Goal: Task Accomplishment & Management: Manage account settings

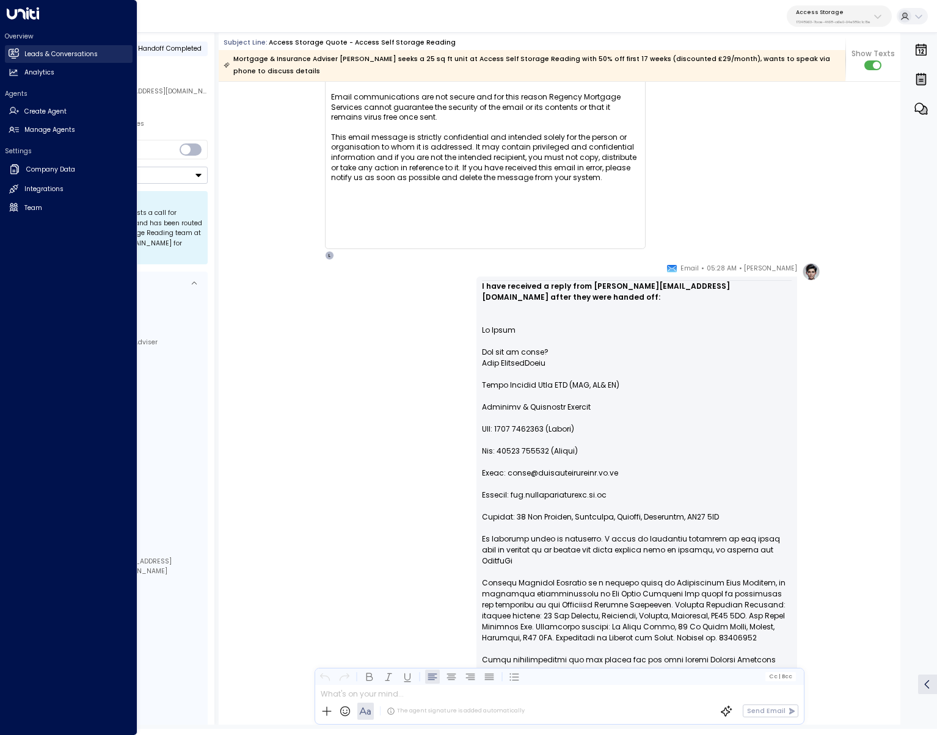
scroll to position [2, 0]
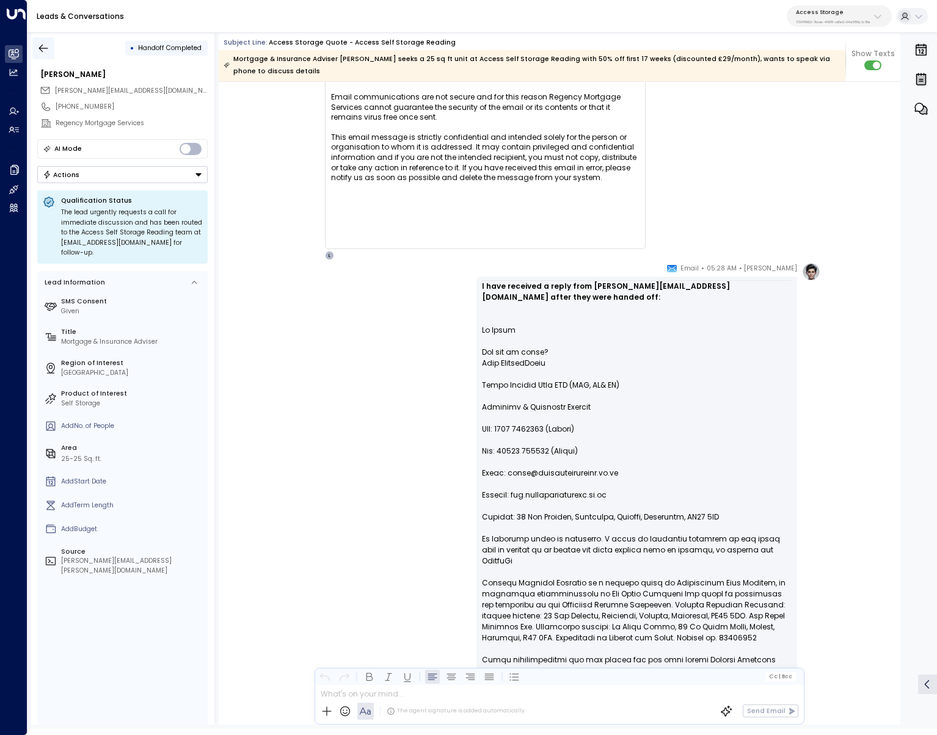
click at [45, 48] on icon "button" at bounding box center [43, 48] width 12 height 12
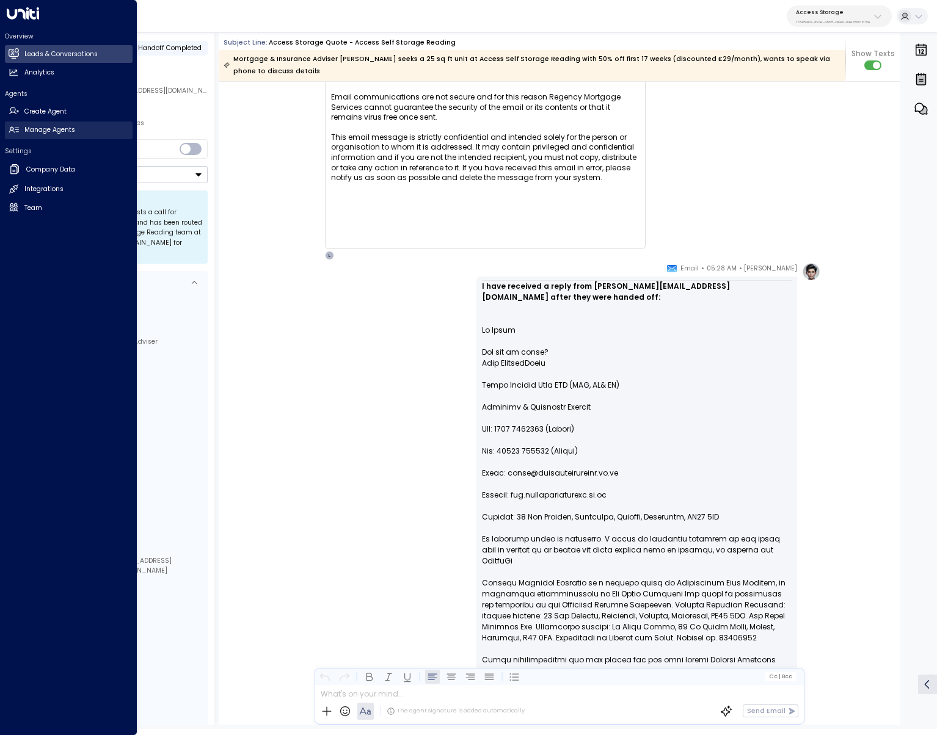
click at [23, 128] on link "Manage Agents Manage Agents" at bounding box center [69, 131] width 128 height 18
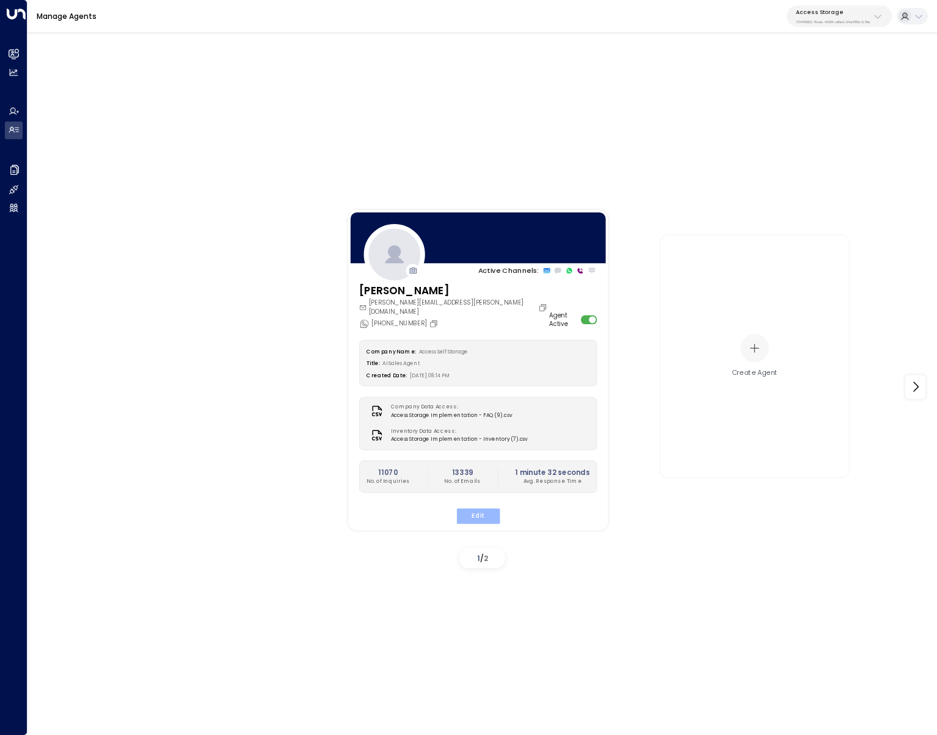
click at [478, 508] on button "Edit" at bounding box center [477, 516] width 43 height 16
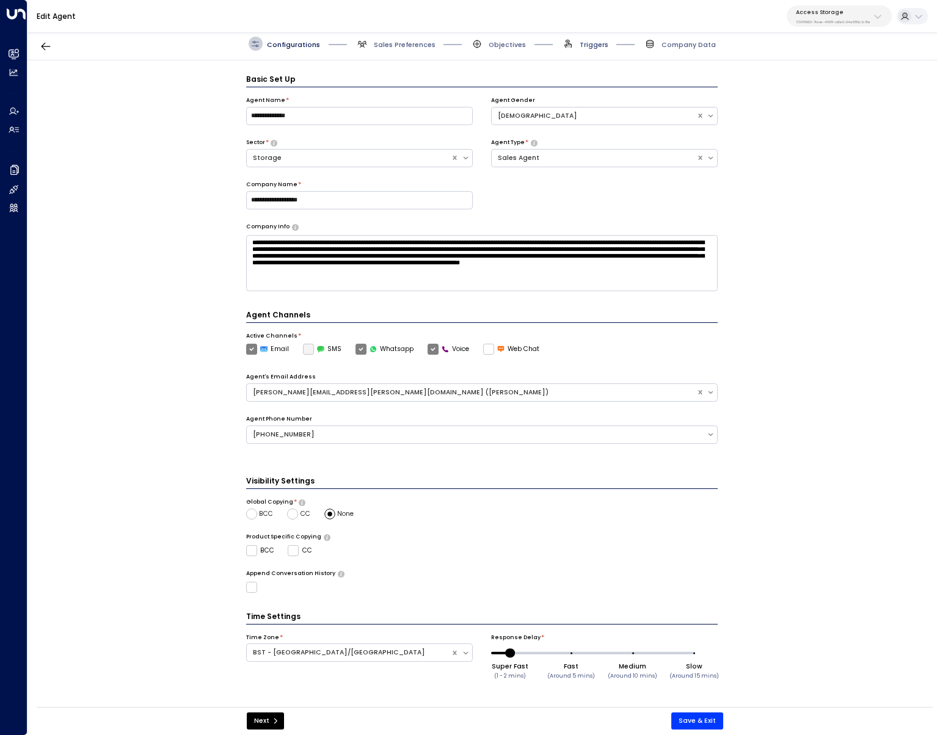
click at [586, 40] on span "Triggers" at bounding box center [594, 44] width 29 height 9
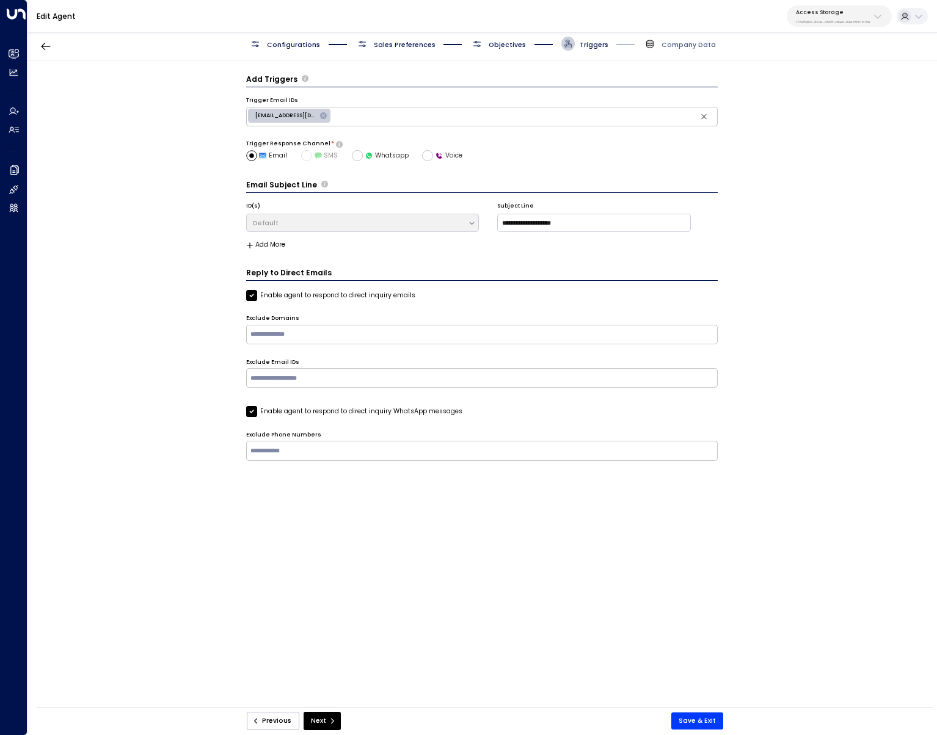
click at [495, 42] on span "Objectives" at bounding box center [507, 44] width 37 height 9
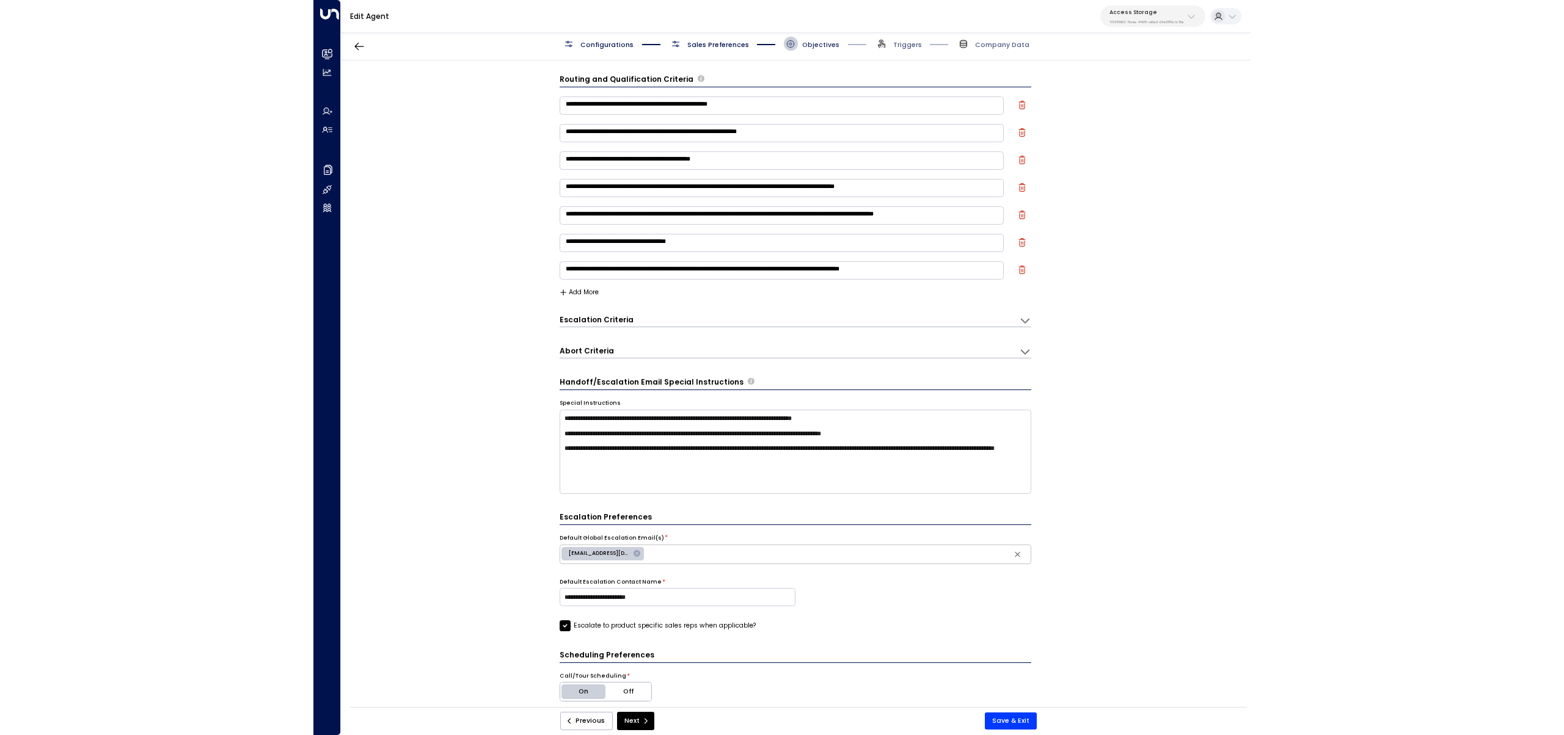
scroll to position [13, 0]
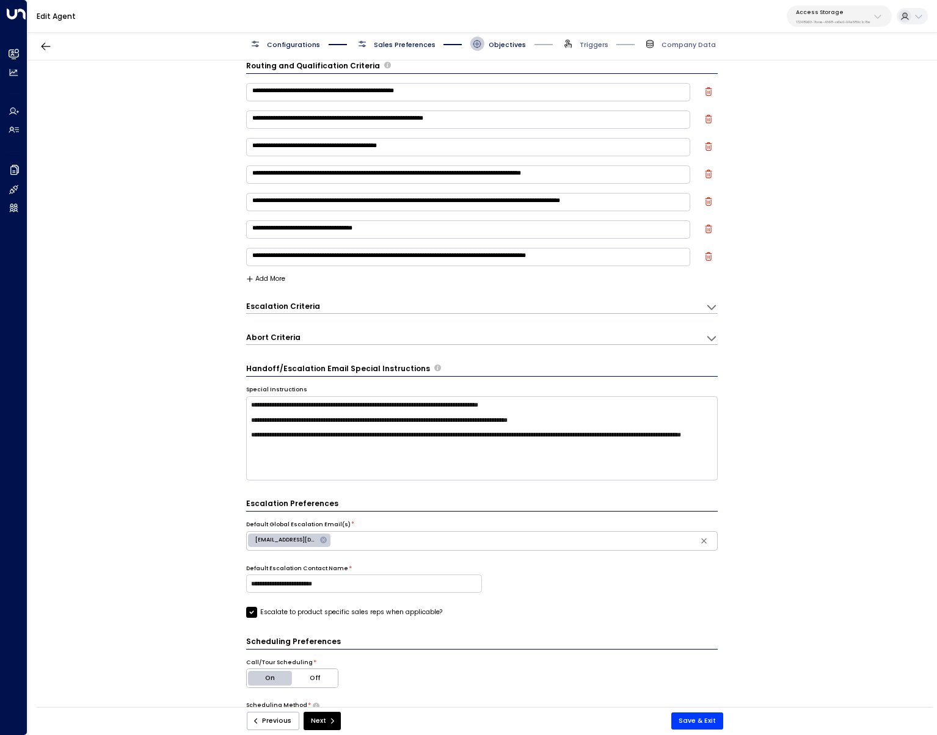
click at [262, 283] on form "**********" at bounding box center [482, 617] width 472 height 1115
click at [266, 278] on button "Add More" at bounding box center [266, 278] width 40 height 7
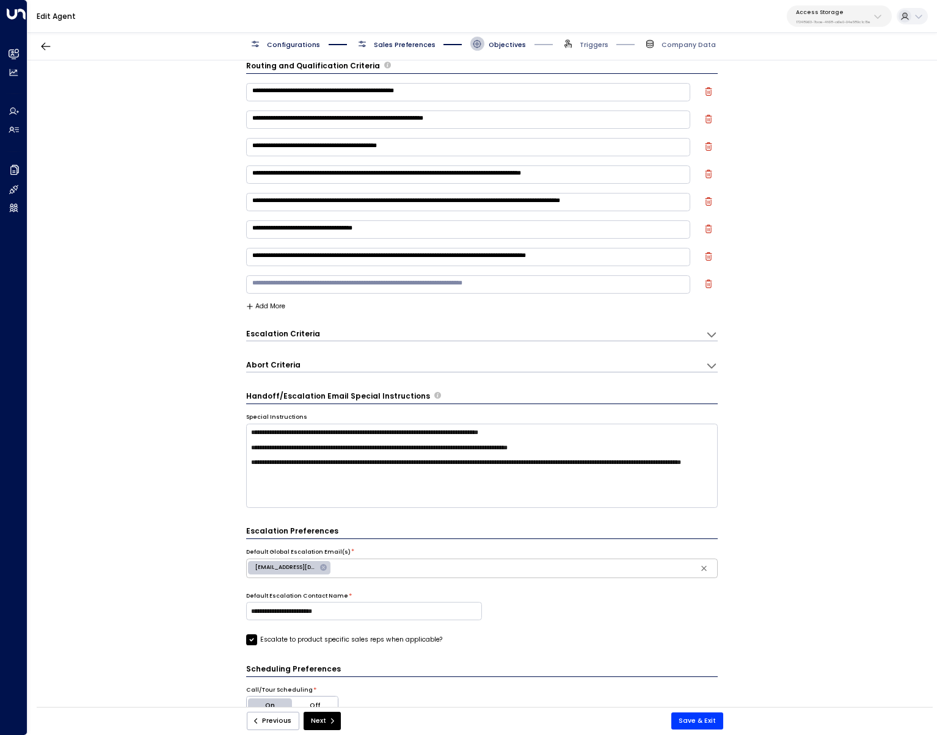
click at [266, 278] on textarea at bounding box center [468, 284] width 445 height 18
type textarea "*"
type textarea "**********"
click at [699, 724] on button "Save & Exit" at bounding box center [697, 721] width 52 height 17
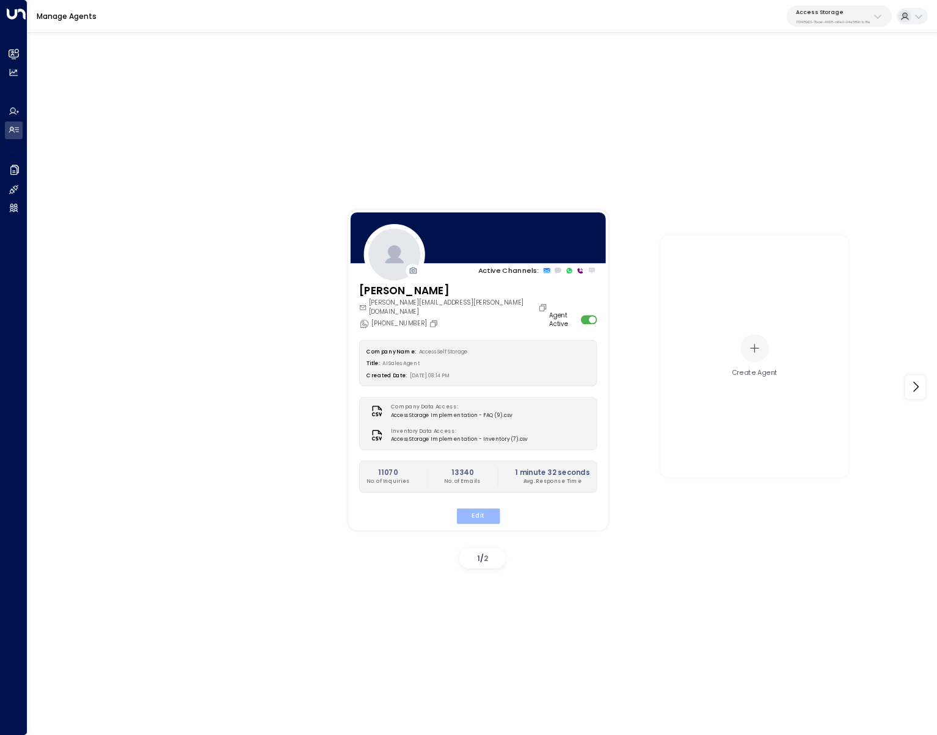
click at [474, 514] on button "Edit" at bounding box center [477, 516] width 43 height 16
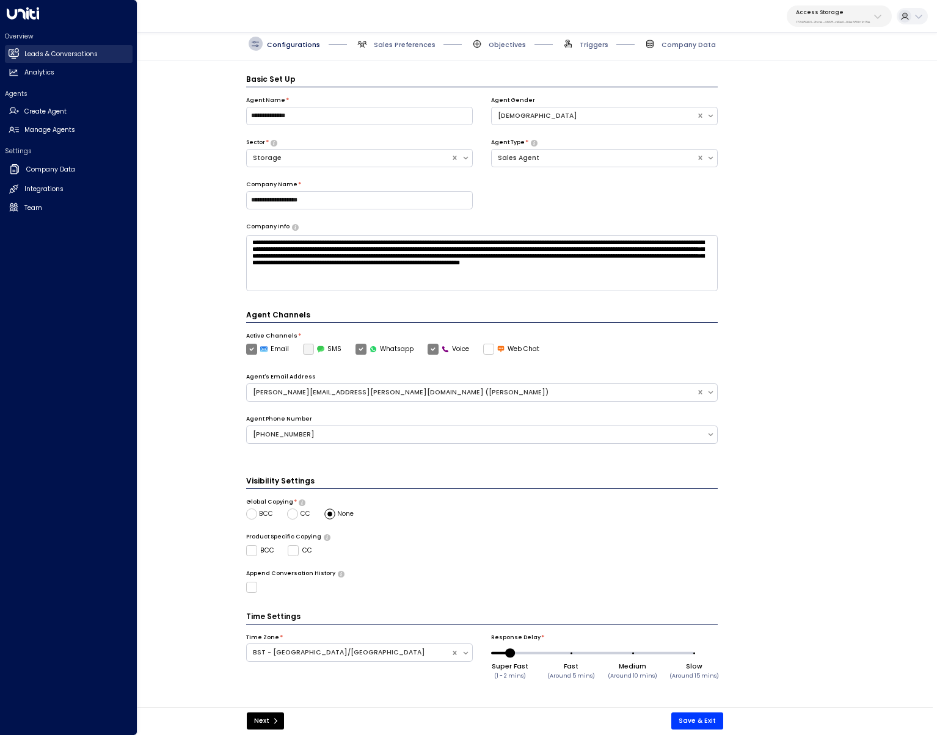
click at [58, 50] on h2 "Leads & Conversations" at bounding box center [60, 54] width 73 height 10
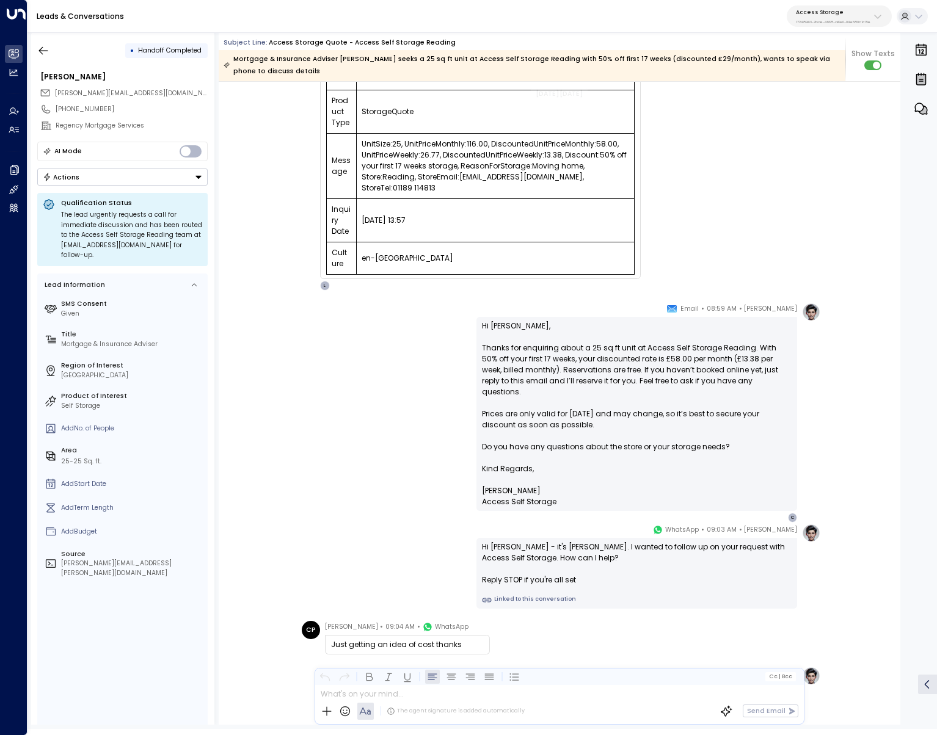
scroll to position [216, 0]
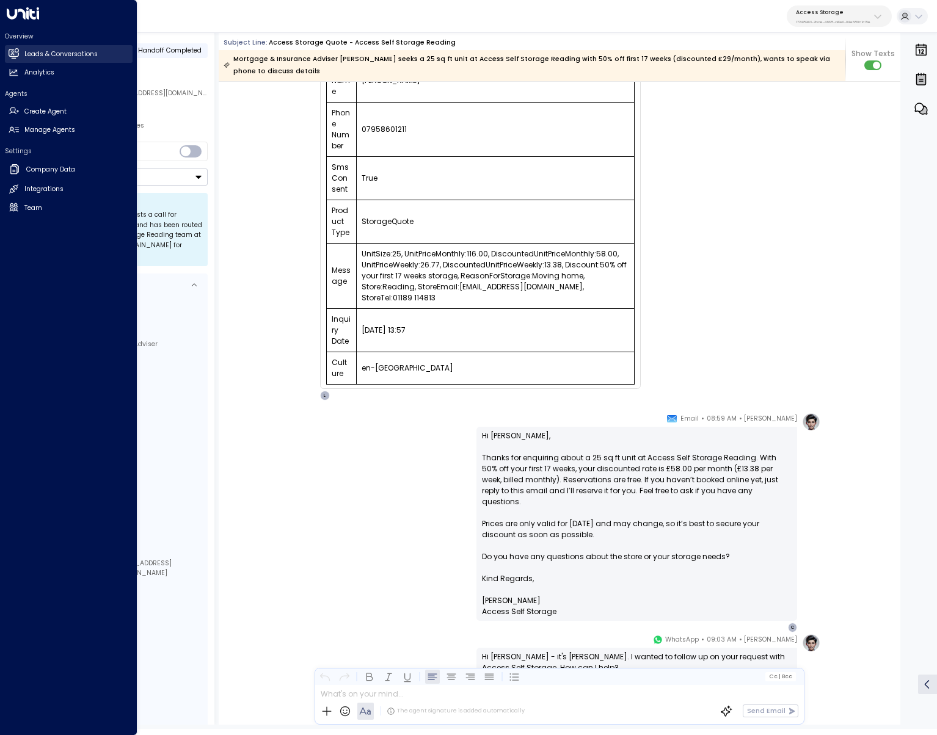
click at [14, 57] on icon at bounding box center [14, 53] width 10 height 10
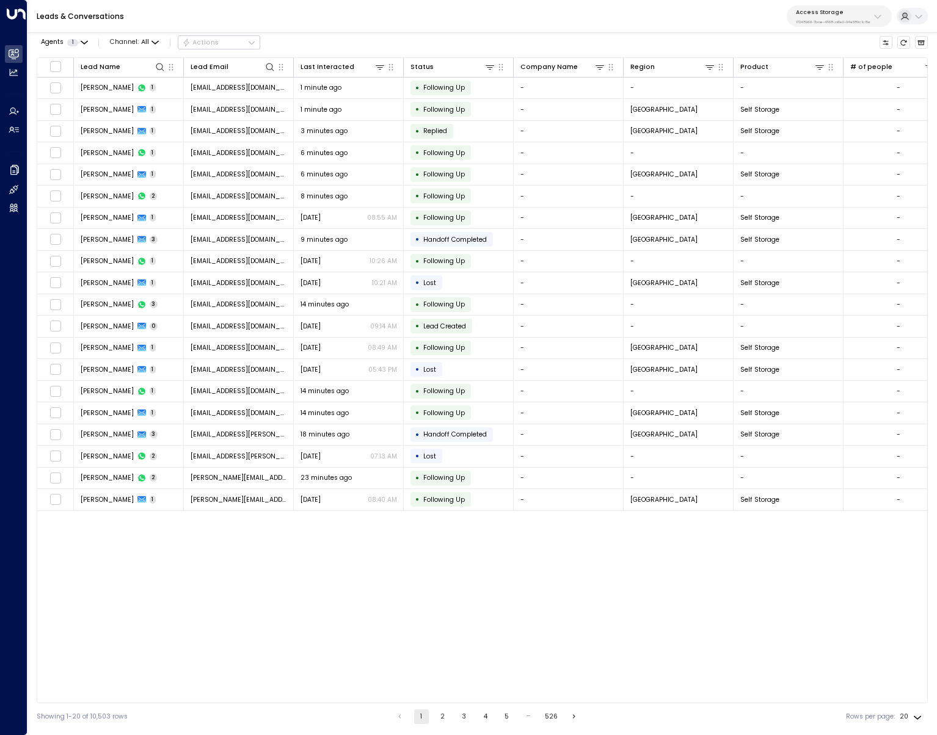
click at [839, 18] on div "Access Storage 17248963-7bae-4f68-a6e0-04e589c1c15e" at bounding box center [833, 17] width 75 height 16
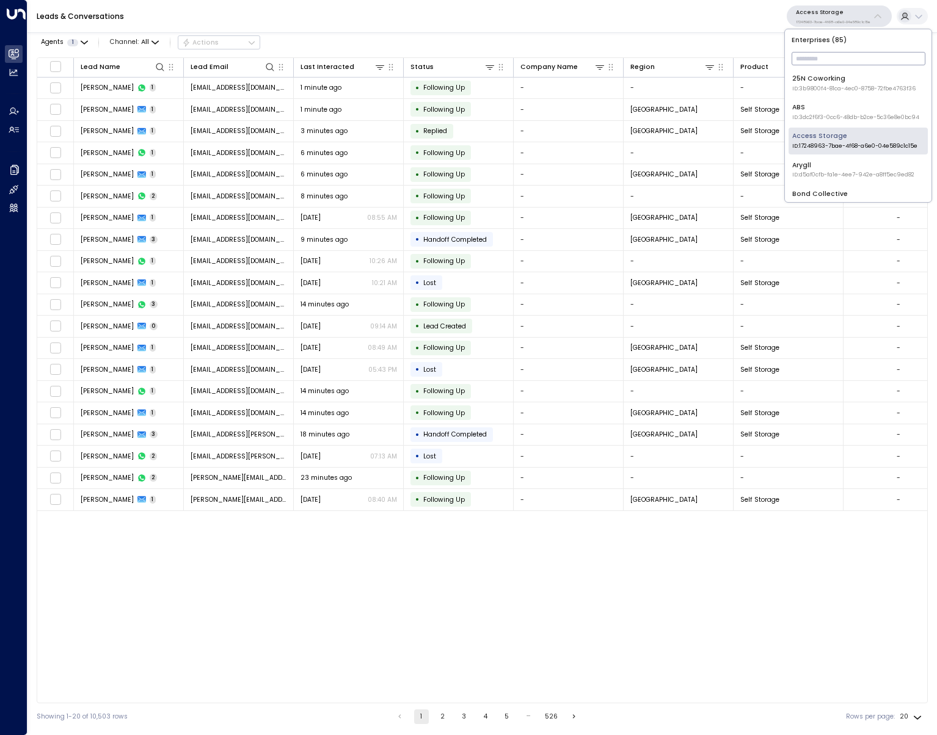
click at [828, 62] on input "text" at bounding box center [859, 59] width 134 height 20
type input "******"
click at [806, 81] on div "Jay Suites ID: 638ec7b5-66cb-467c-be2f-f19c05816232" at bounding box center [853, 83] width 123 height 19
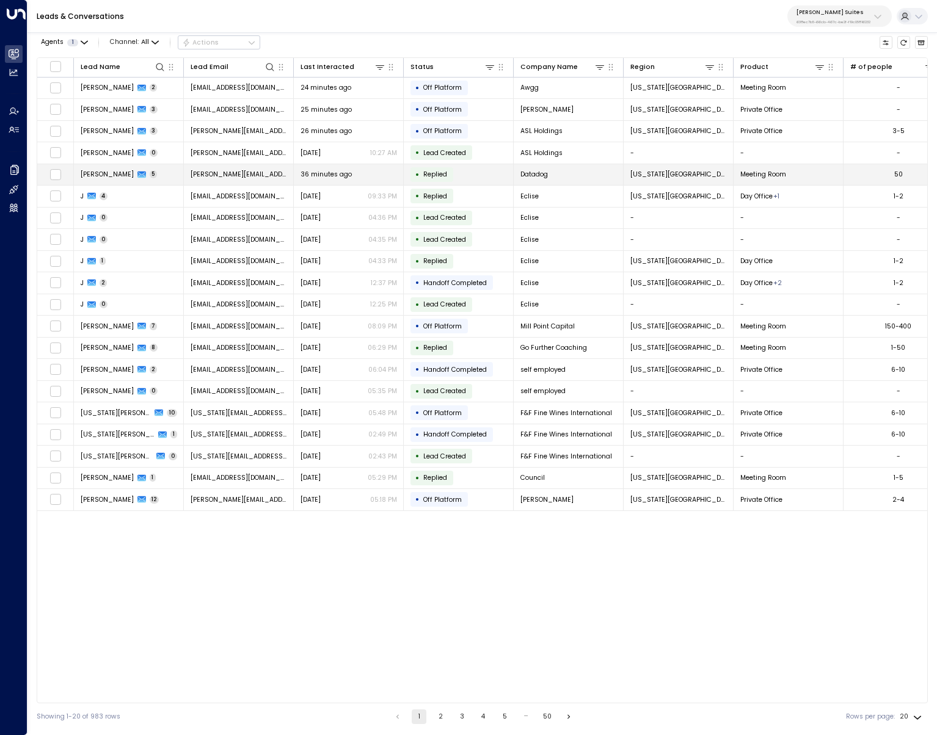
click at [127, 179] on td "Brenda Newmann 5" at bounding box center [129, 174] width 110 height 21
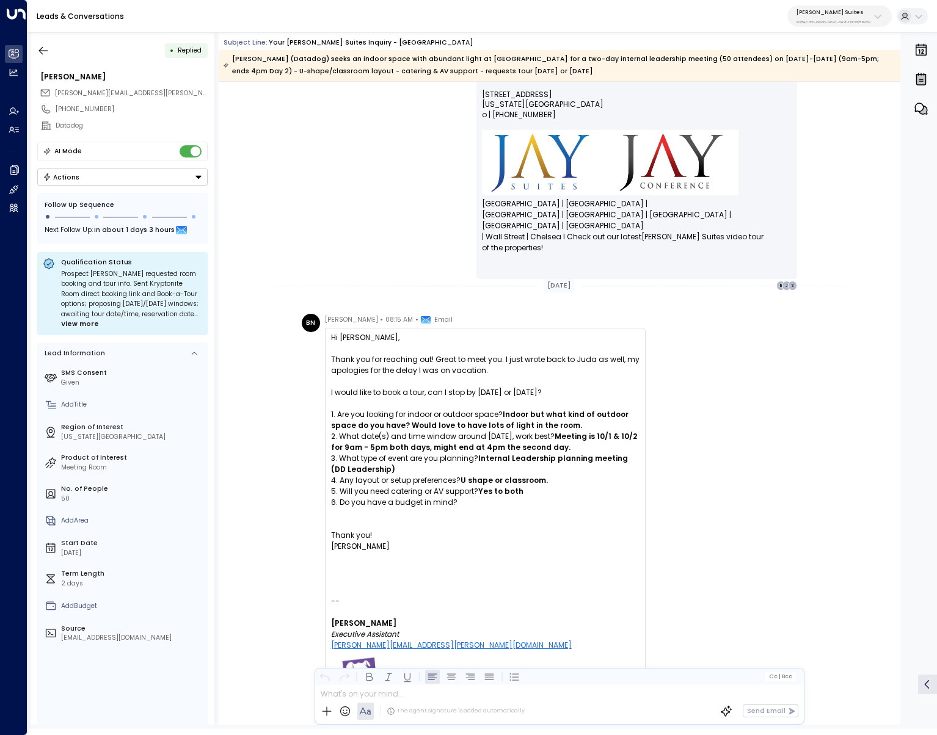
scroll to position [1733, 0]
click at [49, 51] on icon "button" at bounding box center [43, 51] width 12 height 12
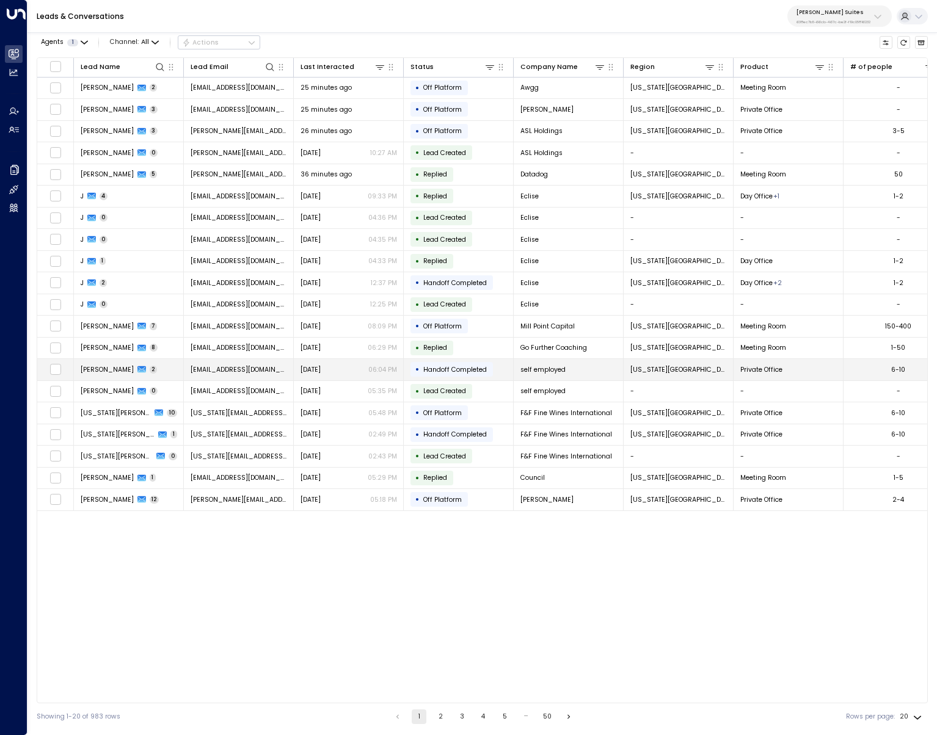
click at [108, 370] on span "Madeline Sinovic" at bounding box center [107, 369] width 53 height 9
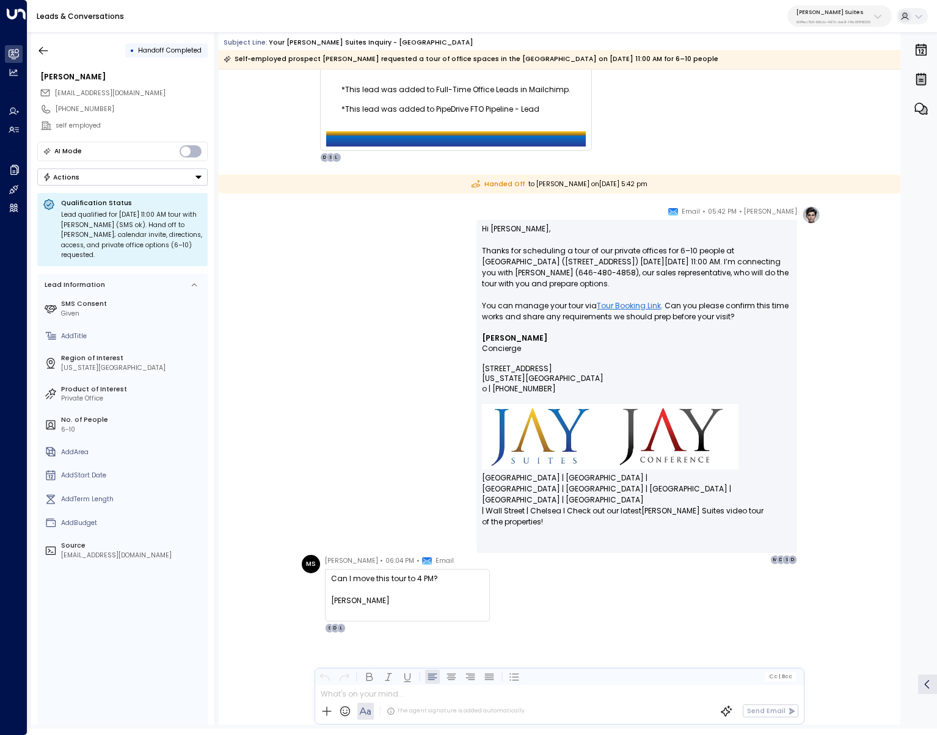
scroll to position [297, 0]
click at [32, 44] on button "button" at bounding box center [43, 51] width 22 height 22
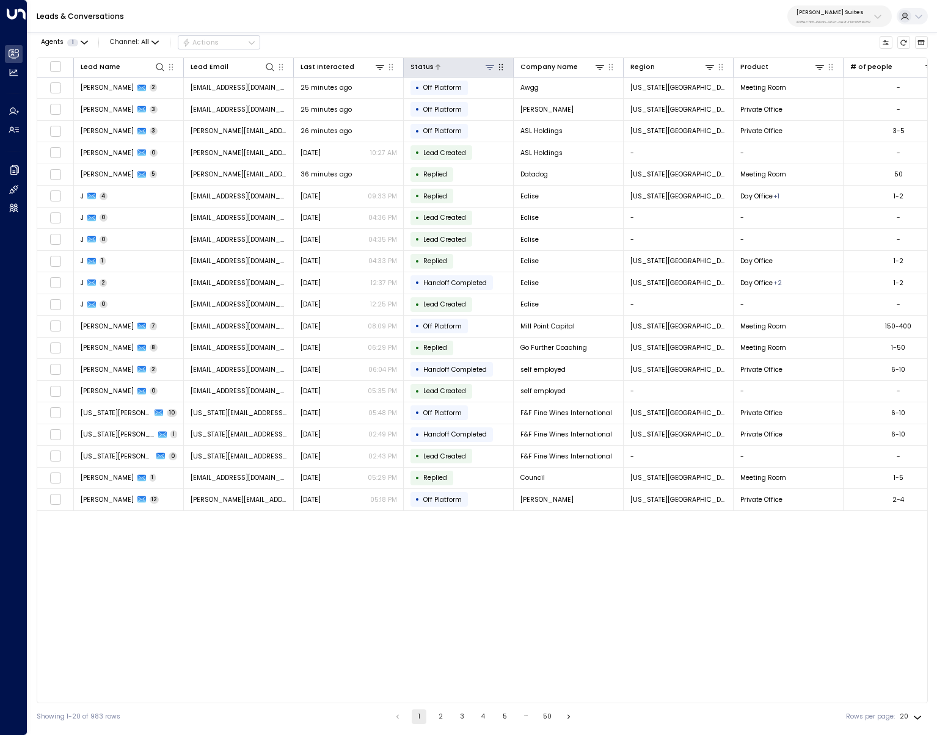
click at [490, 65] on icon at bounding box center [490, 67] width 9 height 4
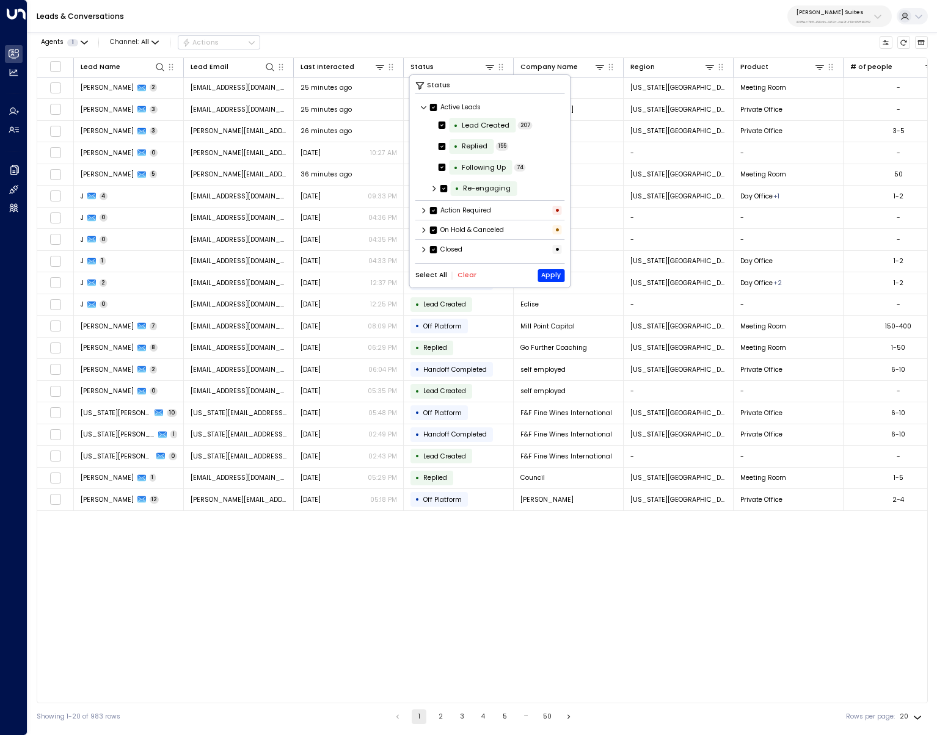
click at [462, 276] on button "Clear" at bounding box center [467, 275] width 19 height 7
click at [423, 227] on icon at bounding box center [424, 229] width 3 height 5
click at [419, 211] on div "Action Required •" at bounding box center [490, 210] width 150 height 15
click at [423, 212] on icon at bounding box center [424, 210] width 3 height 5
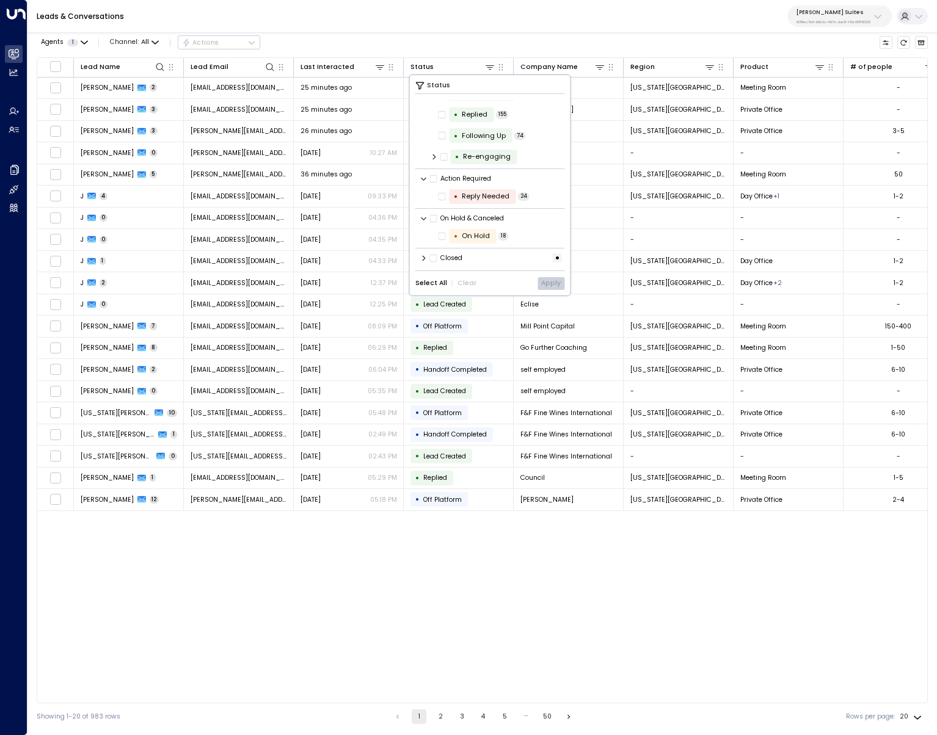
scroll to position [32, 0]
click at [422, 252] on div "Closed •" at bounding box center [490, 257] width 150 height 15
click at [424, 256] on icon at bounding box center [424, 257] width 3 height 5
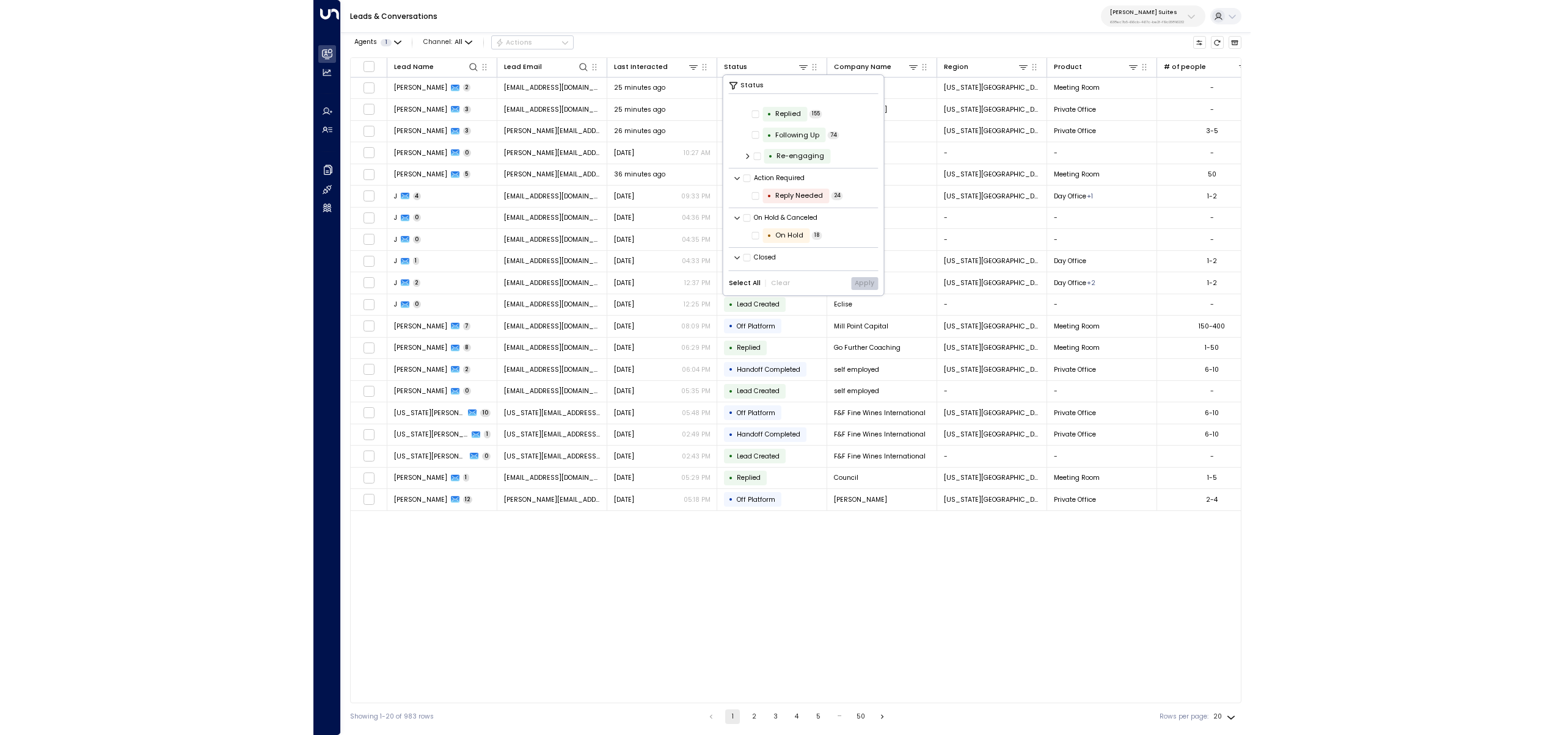
scroll to position [115, 0]
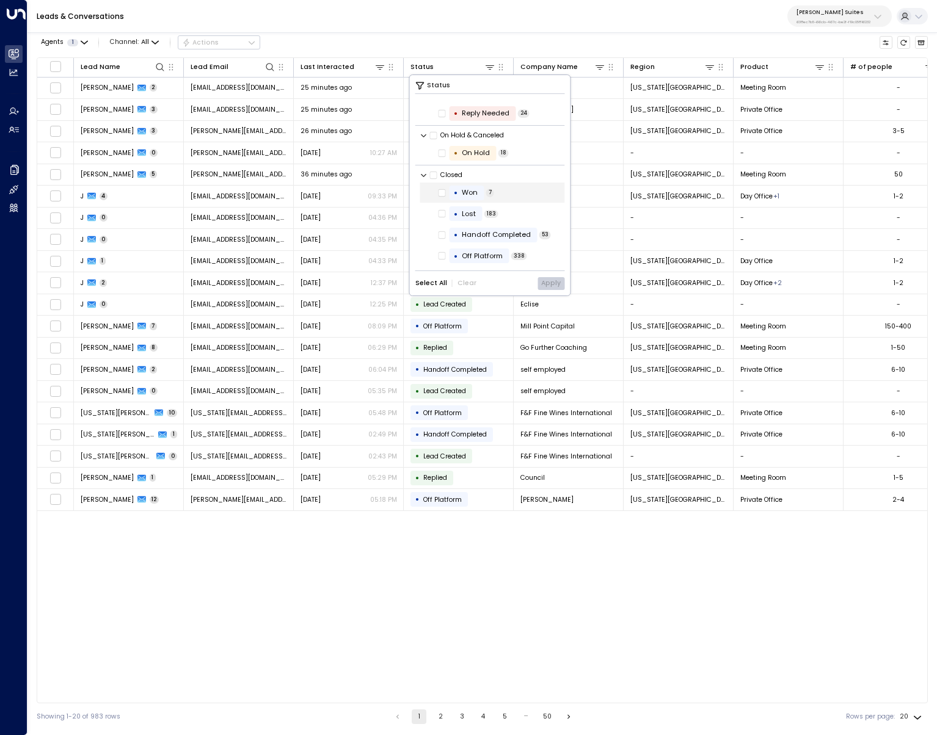
click at [538, 194] on div "• Won 7" at bounding box center [492, 193] width 144 height 20
click at [544, 284] on button "Apply" at bounding box center [551, 283] width 27 height 13
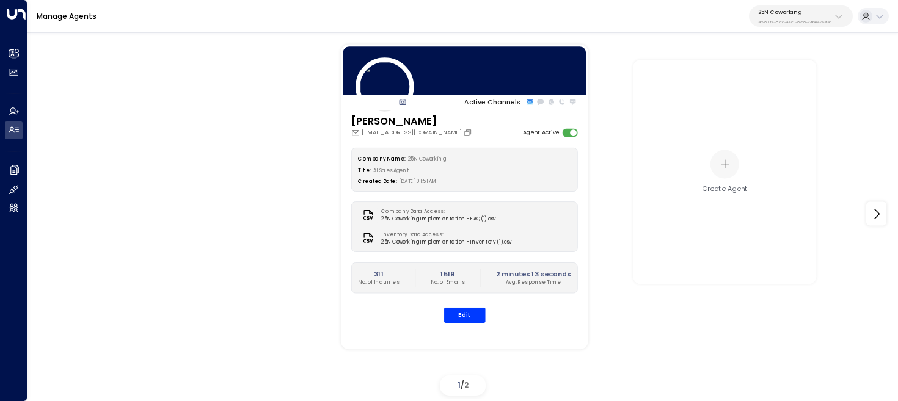
click at [808, 25] on button "25N Coworking 3b9800f4-81ca-4ec0-8758-72fbe4763f36" at bounding box center [801, 15] width 104 height 21
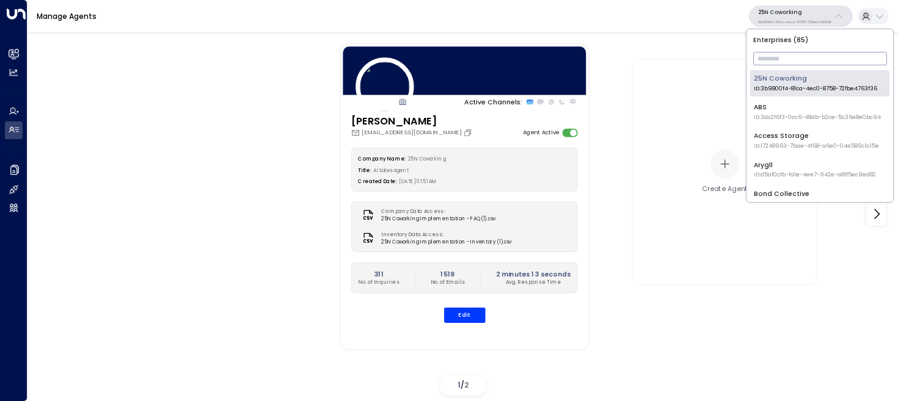
click at [786, 59] on input "text" at bounding box center [820, 59] width 134 height 20
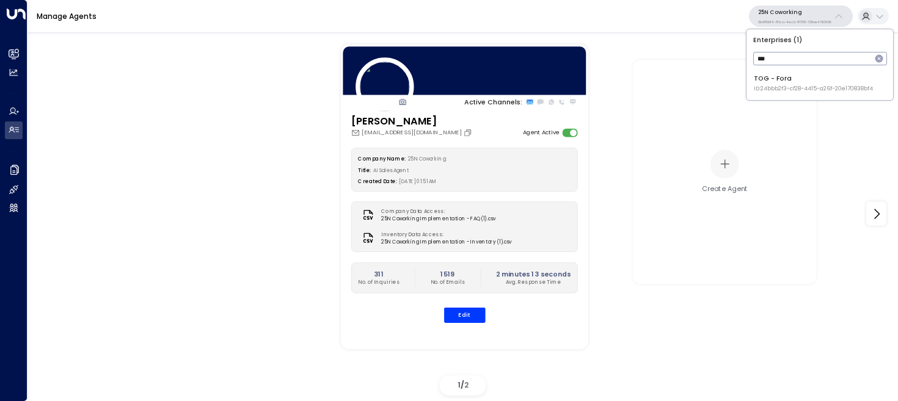
type input "***"
click at [773, 89] on span "ID: 24bbb2f3-cf28-4415-a26f-20e170838bf4" at bounding box center [813, 89] width 119 height 9
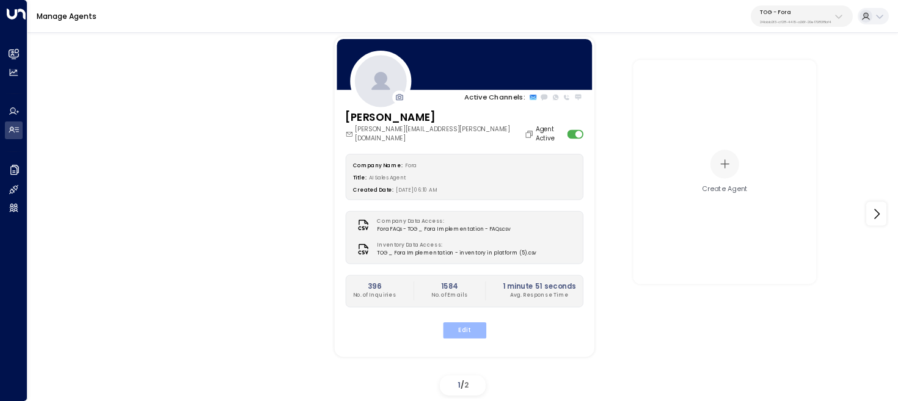
click at [471, 323] on button "Edit" at bounding box center [463, 331] width 43 height 16
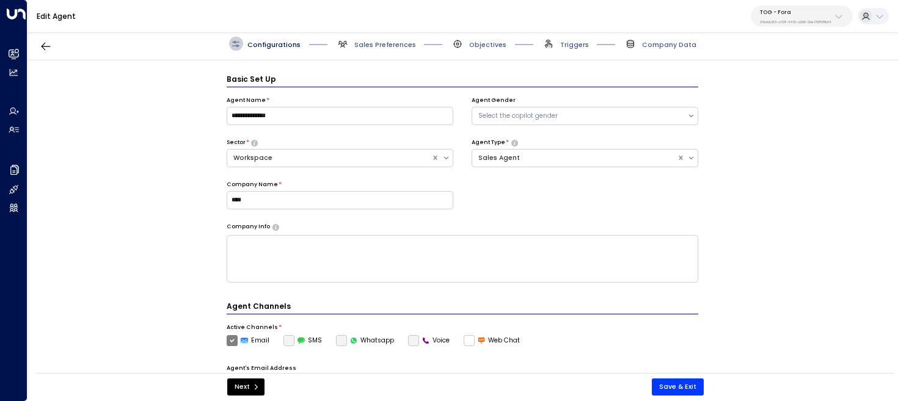
scroll to position [13, 0]
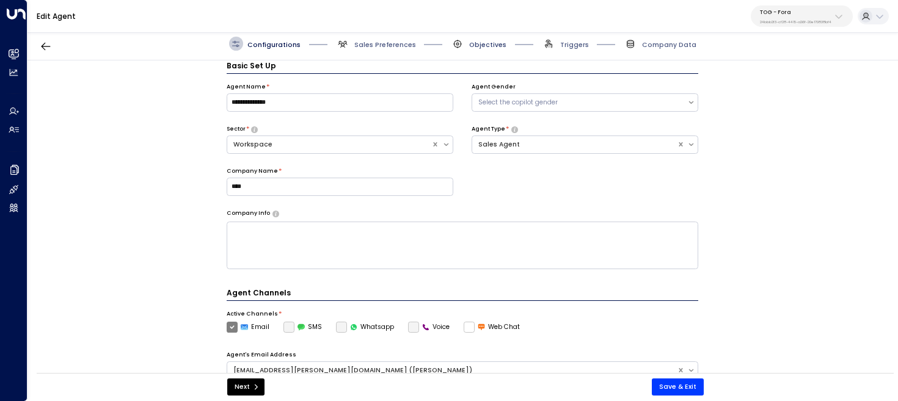
click at [494, 42] on span "Objectives" at bounding box center [487, 44] width 37 height 9
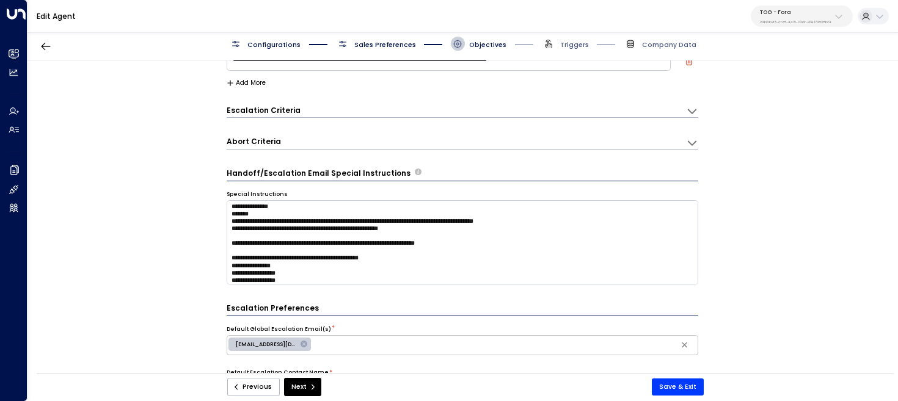
scroll to position [166, 0]
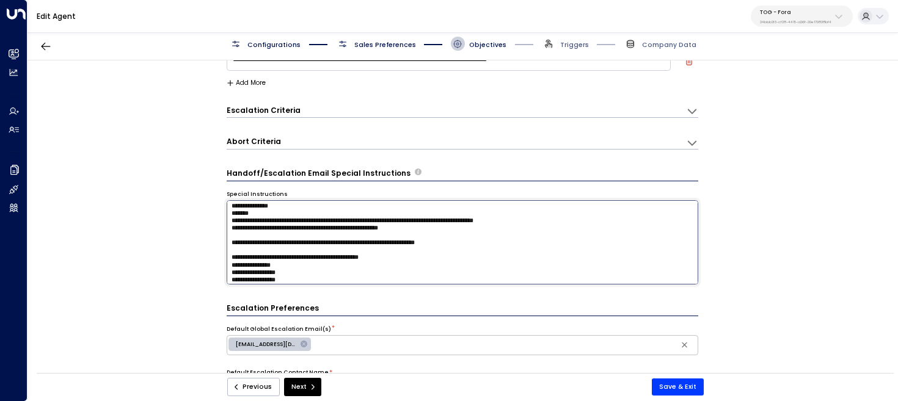
click at [527, 259] on textarea at bounding box center [463, 242] width 472 height 84
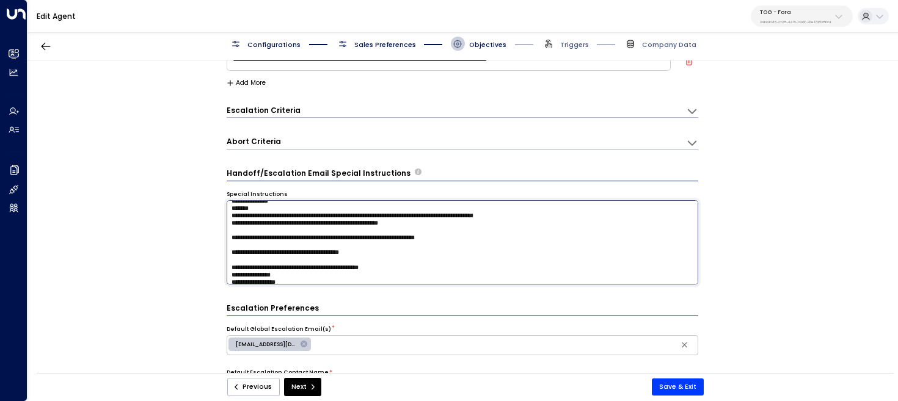
scroll to position [170, 0]
type textarea "**********"
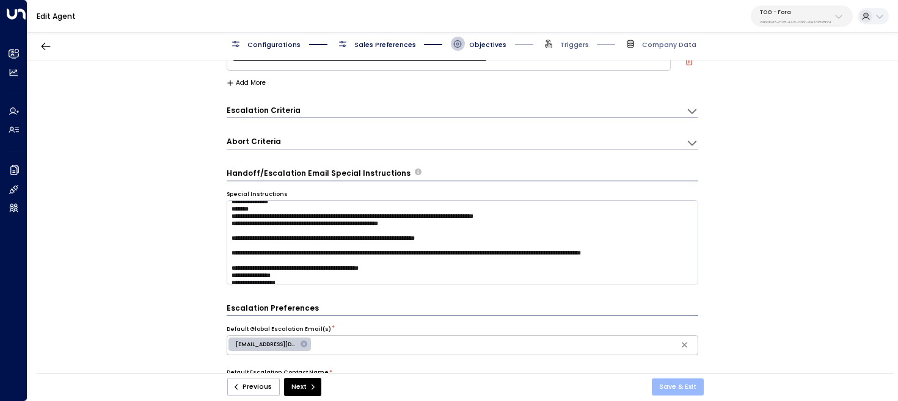
click at [676, 383] on button "Save & Exit" at bounding box center [678, 387] width 52 height 17
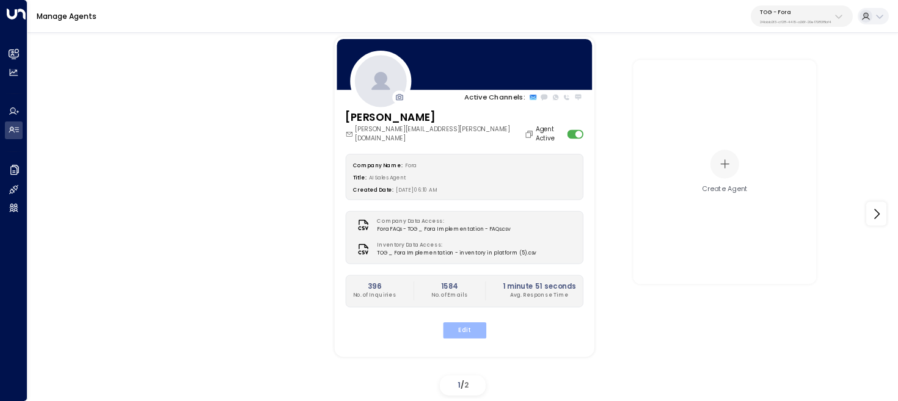
click at [463, 325] on button "Edit" at bounding box center [463, 331] width 43 height 16
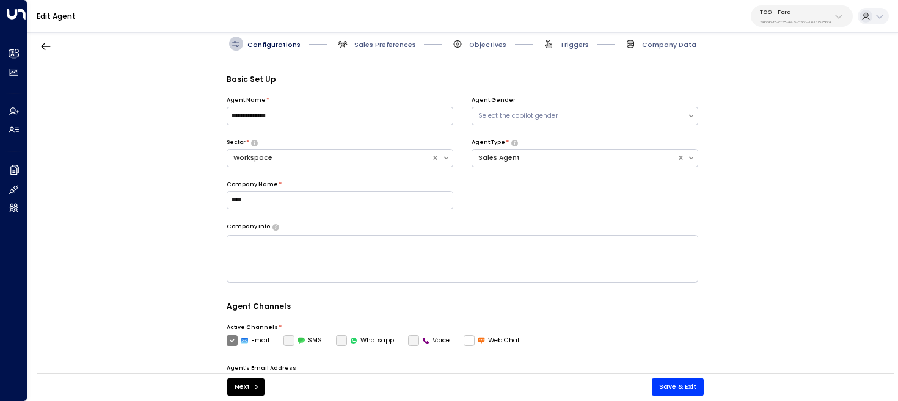
scroll to position [13, 0]
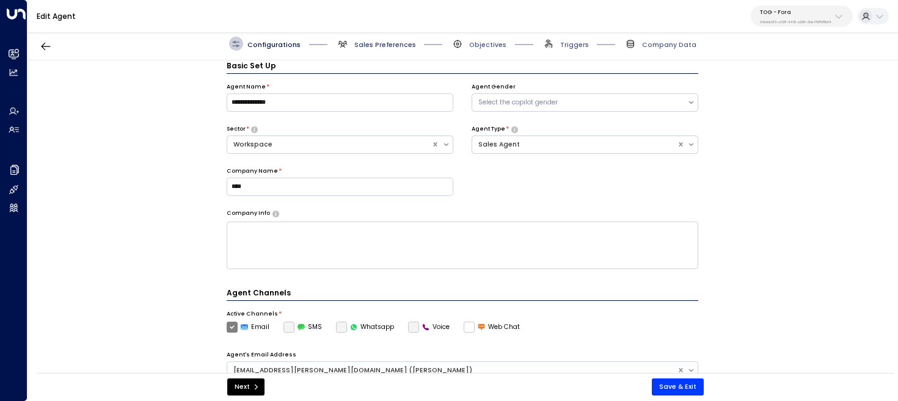
click at [362, 43] on span "Sales Preferences" at bounding box center [385, 44] width 62 height 9
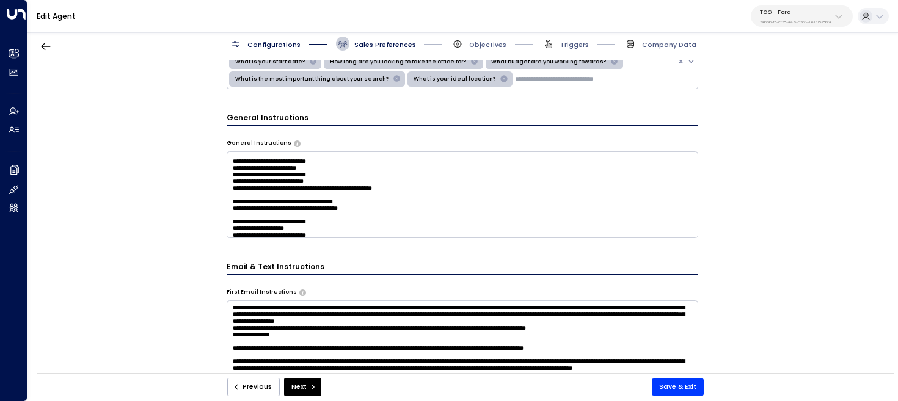
scroll to position [256, 0]
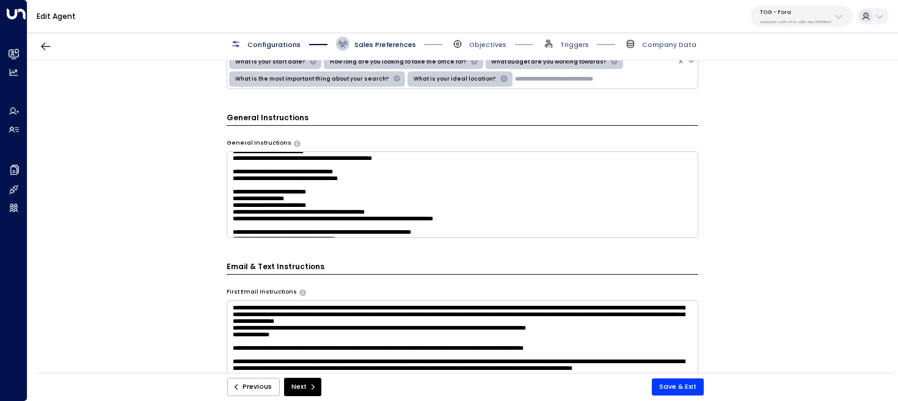
click at [274, 205] on textarea at bounding box center [463, 194] width 472 height 87
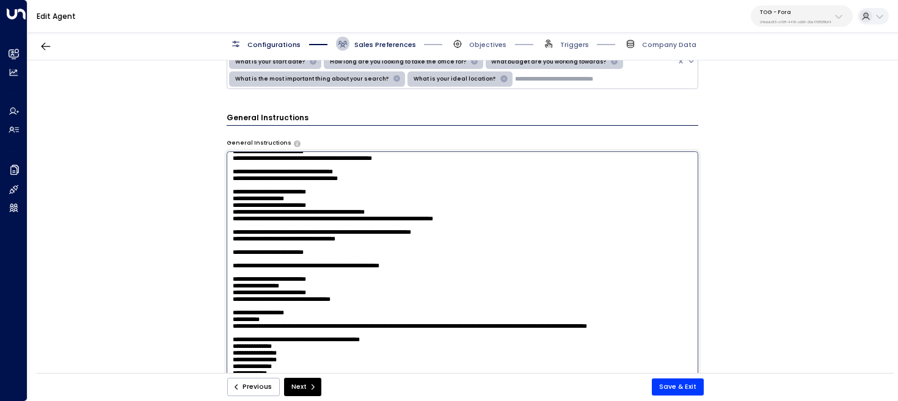
click at [274, 205] on textarea at bounding box center [463, 272] width 472 height 243
click at [337, 205] on textarea at bounding box center [463, 272] width 472 height 243
click at [371, 209] on textarea at bounding box center [463, 272] width 472 height 243
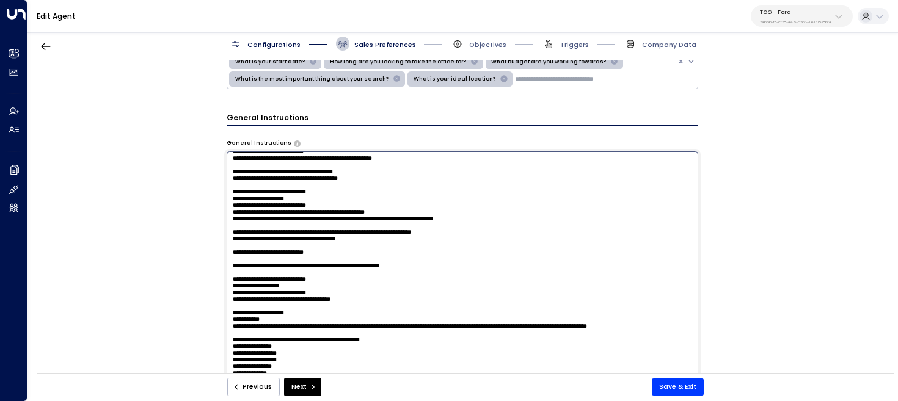
click at [370, 207] on textarea at bounding box center [463, 272] width 472 height 243
click at [673, 211] on textarea at bounding box center [463, 272] width 472 height 243
click at [663, 207] on textarea at bounding box center [463, 272] width 472 height 243
type textarea "**********"
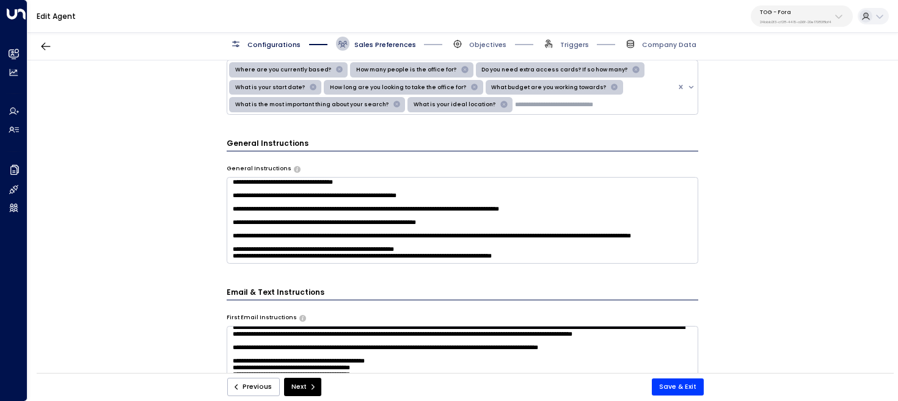
scroll to position [529, 0]
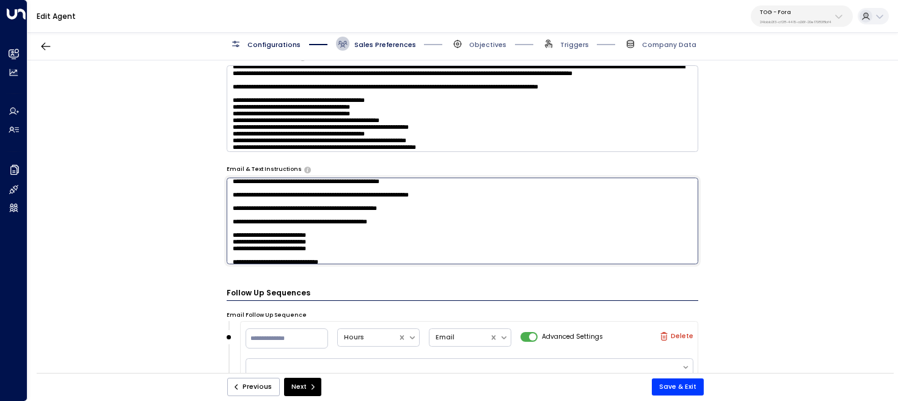
click at [282, 220] on textarea at bounding box center [463, 221] width 472 height 87
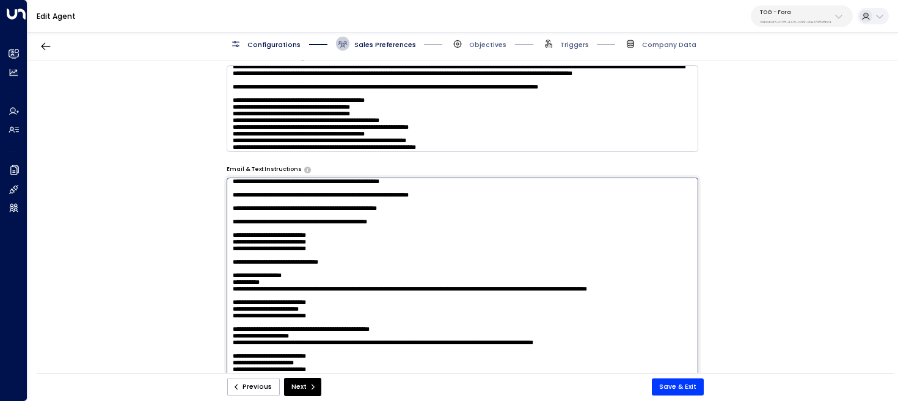
type textarea "**********"
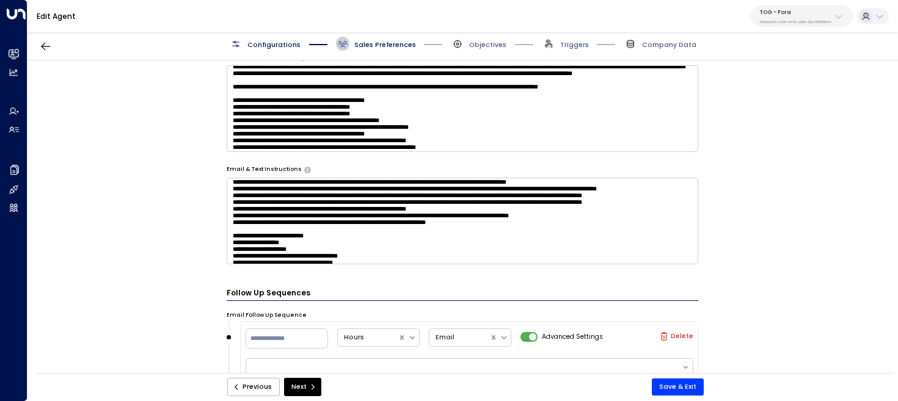
scroll to position [1121, 0]
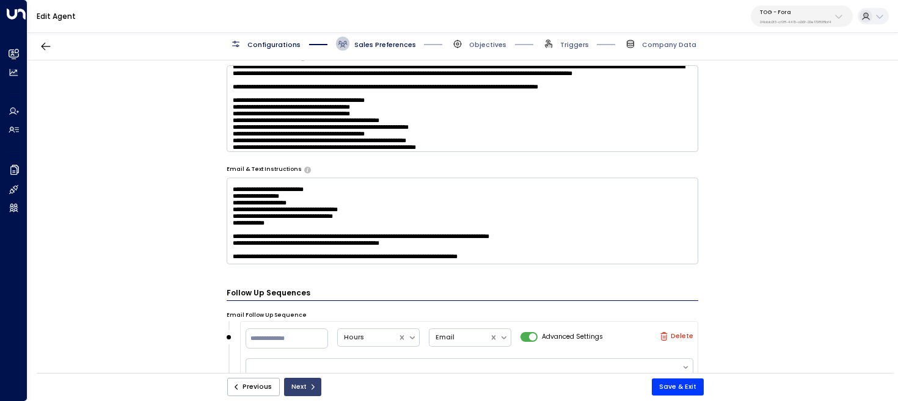
click at [302, 389] on button "Next" at bounding box center [302, 387] width 37 height 18
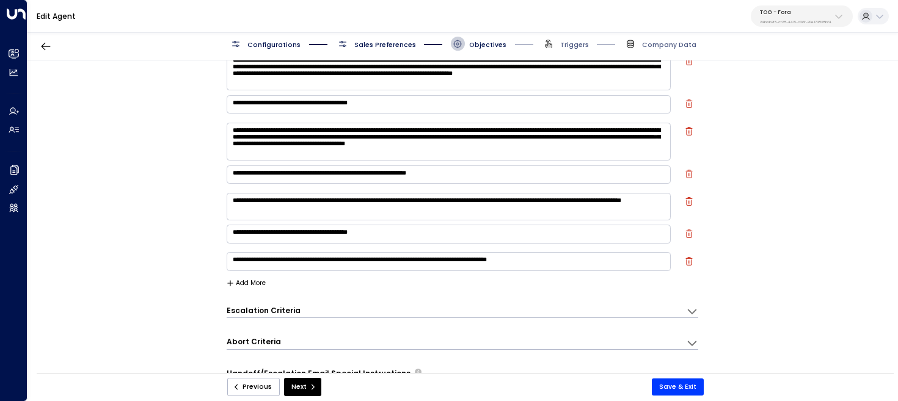
scroll to position [13, 0]
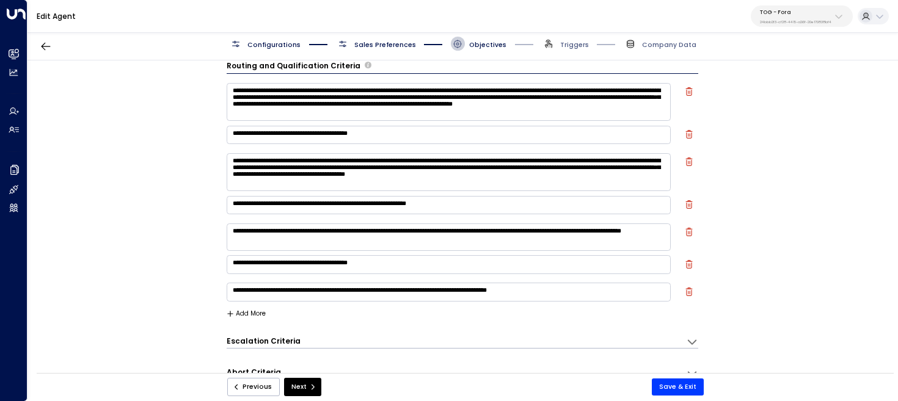
click at [302, 389] on button "Next" at bounding box center [302, 387] width 37 height 18
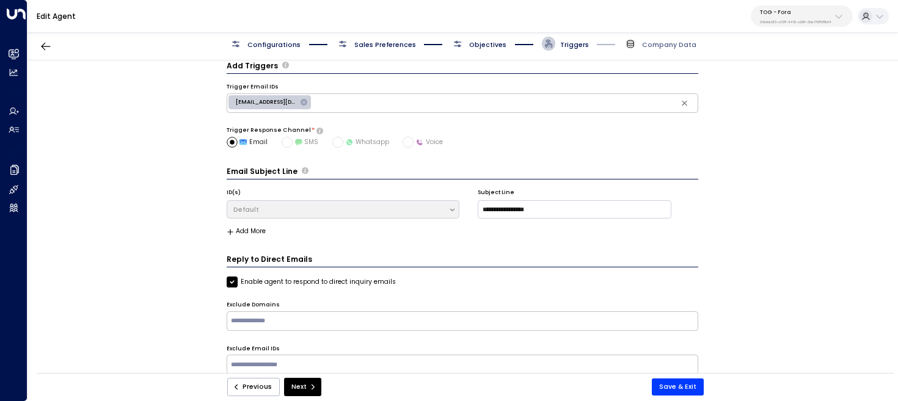
click at [302, 389] on button "Next" at bounding box center [302, 387] width 37 height 18
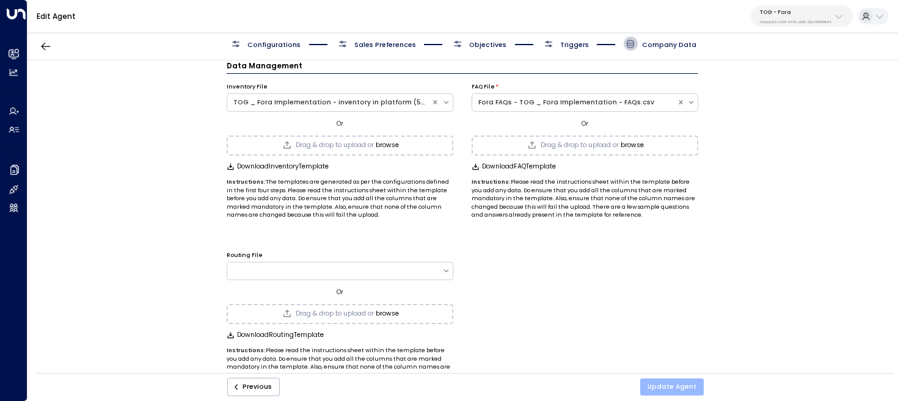
click at [679, 385] on button "Update Agent" at bounding box center [672, 387] width 64 height 17
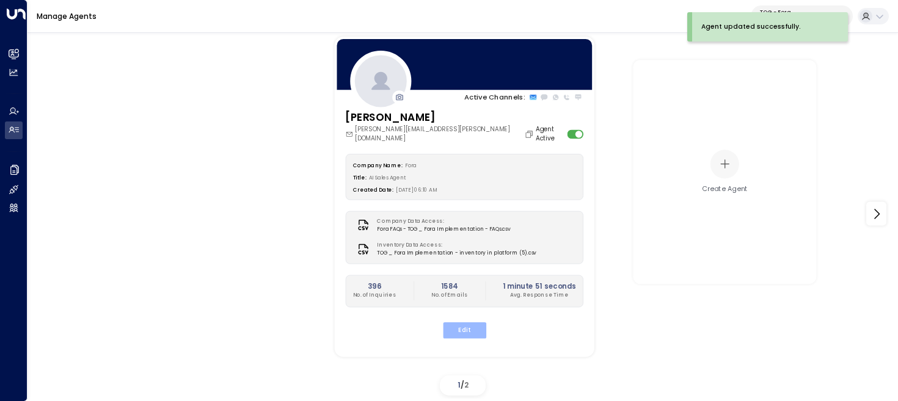
click at [469, 323] on button "Edit" at bounding box center [463, 331] width 43 height 16
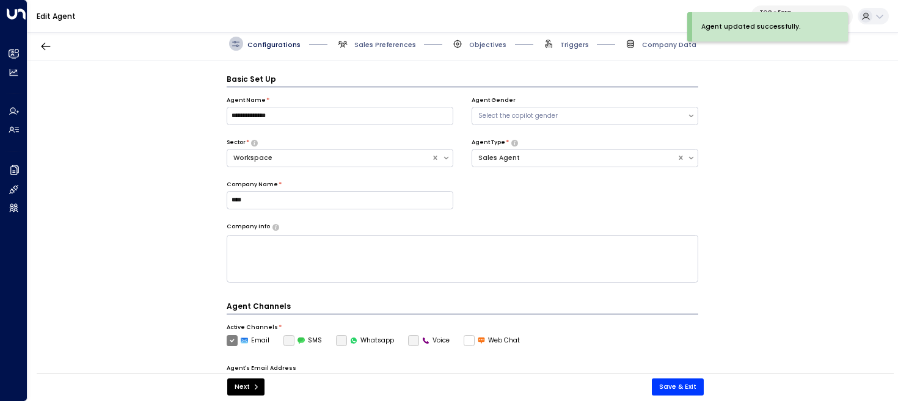
scroll to position [13, 0]
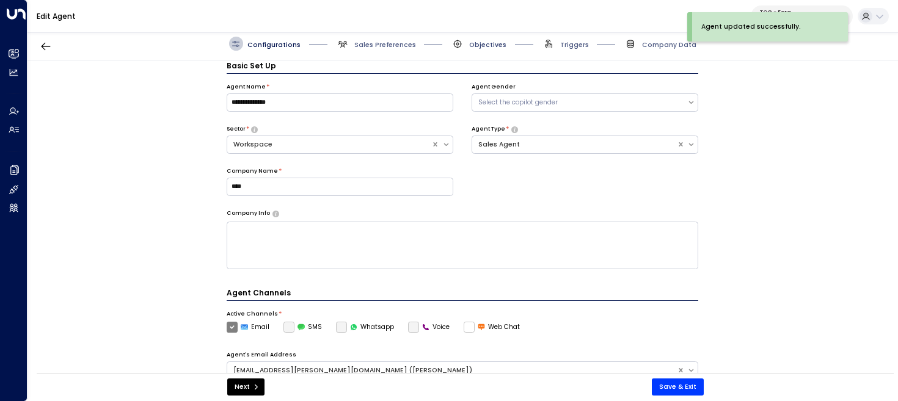
click at [492, 41] on span "Objectives" at bounding box center [487, 44] width 37 height 9
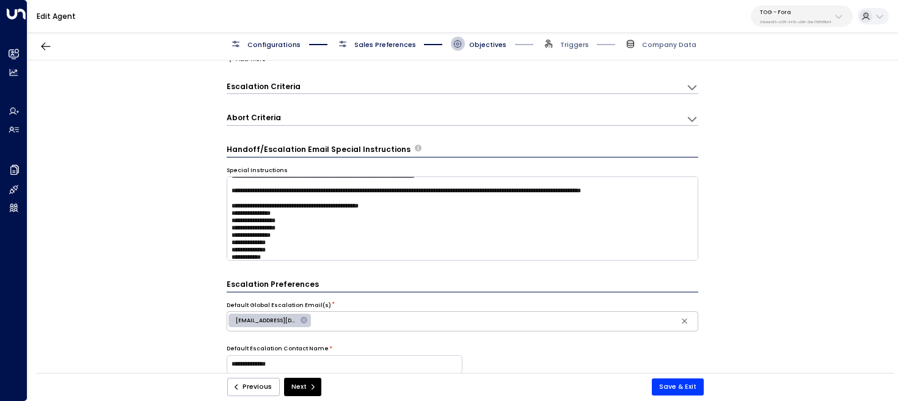
scroll to position [181, 0]
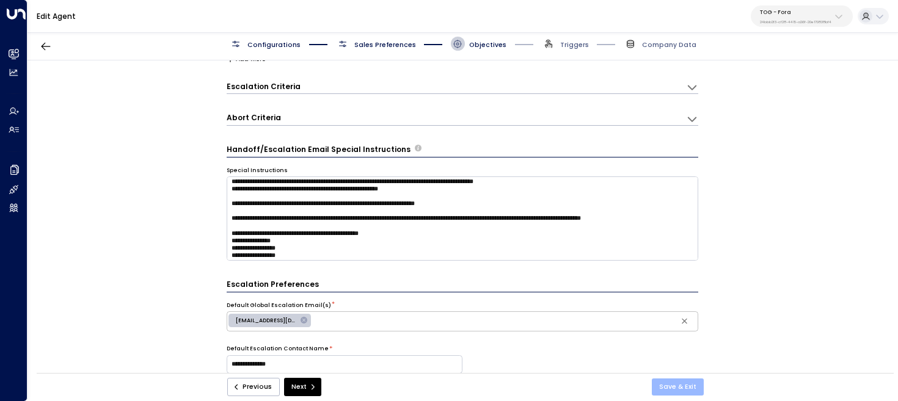
click at [671, 392] on button "Save & Exit" at bounding box center [678, 387] width 52 height 17
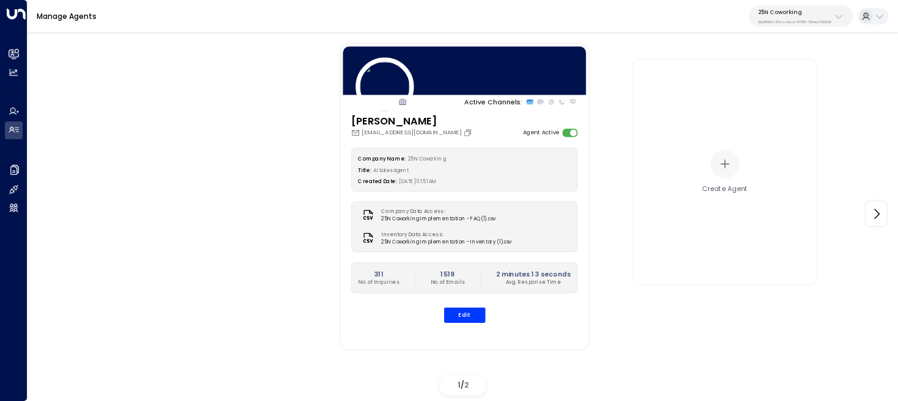
click at [811, 10] on p "25N Coworking" at bounding box center [794, 12] width 73 height 7
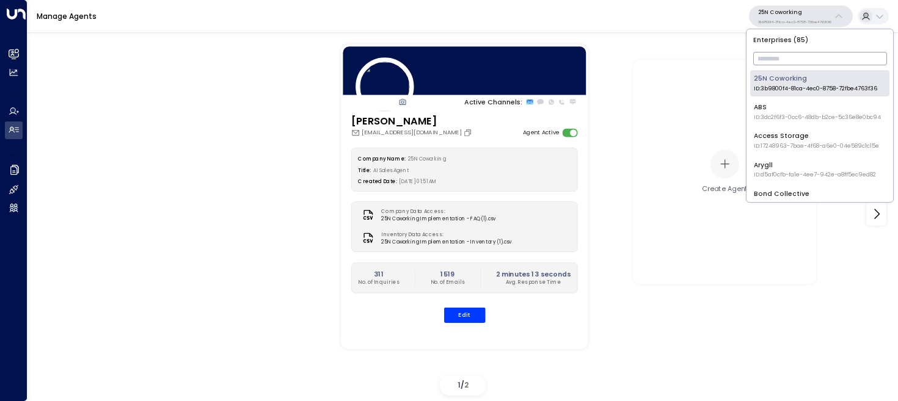
click at [807, 49] on input "text" at bounding box center [820, 59] width 134 height 20
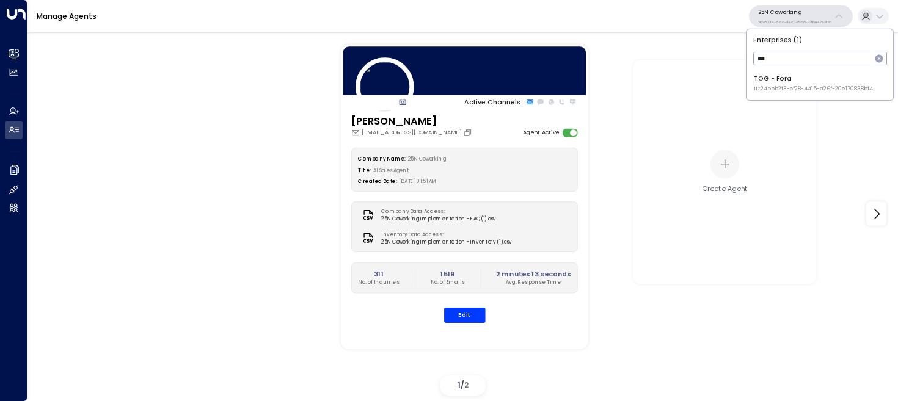
type input "***"
click at [820, 70] on li "TOG - Fora ID: 24bbb2f3-cf28-4415-a26f-20e170838bf4" at bounding box center [819, 83] width 139 height 26
